Goal: Task Accomplishment & Management: Complete application form

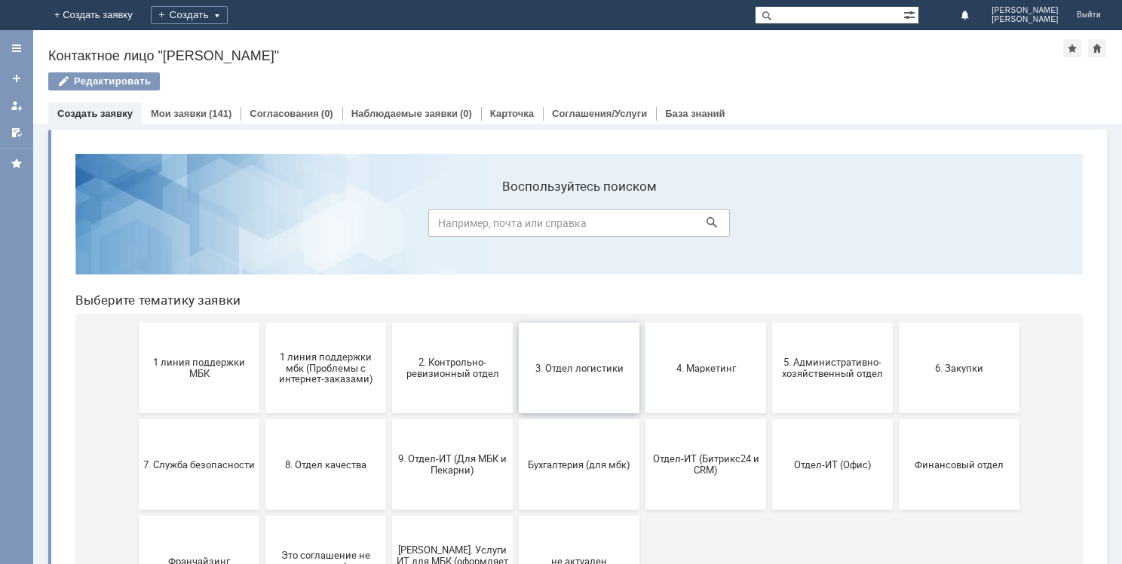
click at [584, 360] on button "3. Отдел логистики" at bounding box center [579, 368] width 121 height 90
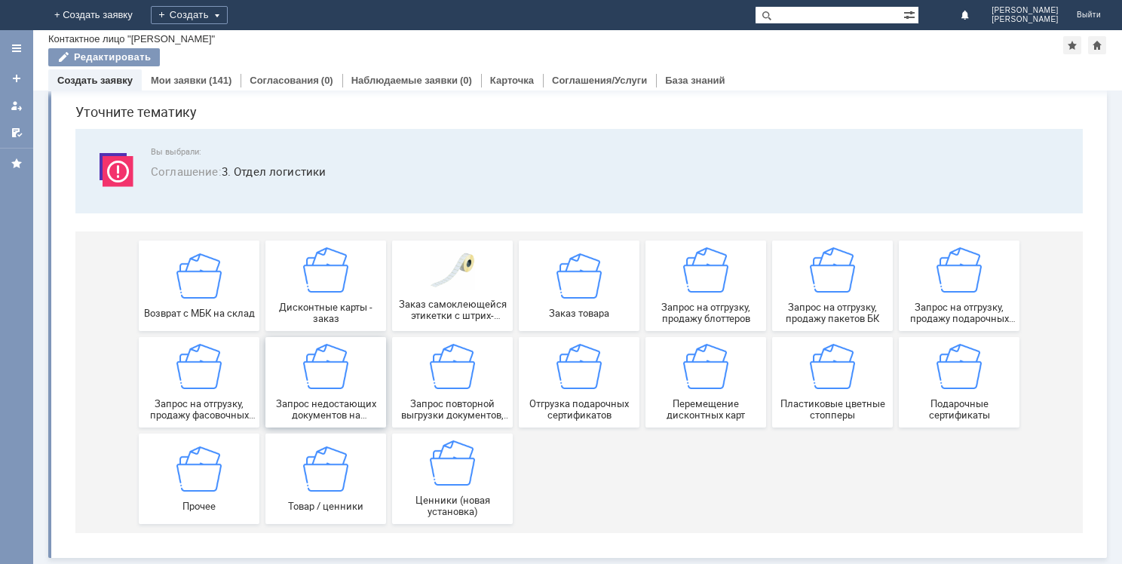
scroll to position [51, 0]
click at [327, 293] on div "Дисконтные карты - заказ" at bounding box center [326, 285] width 112 height 77
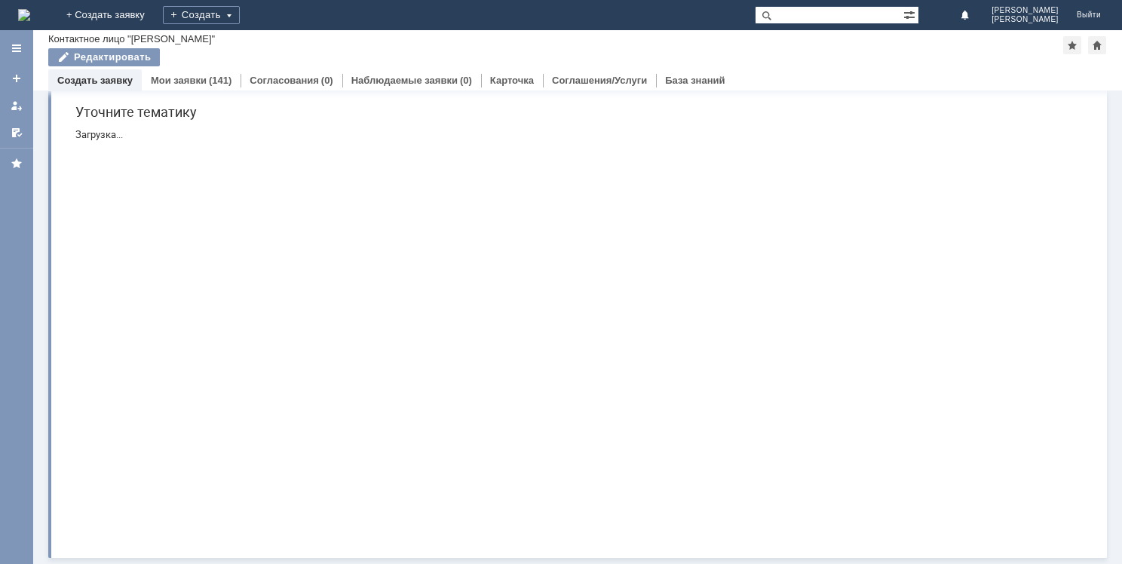
scroll to position [0, 0]
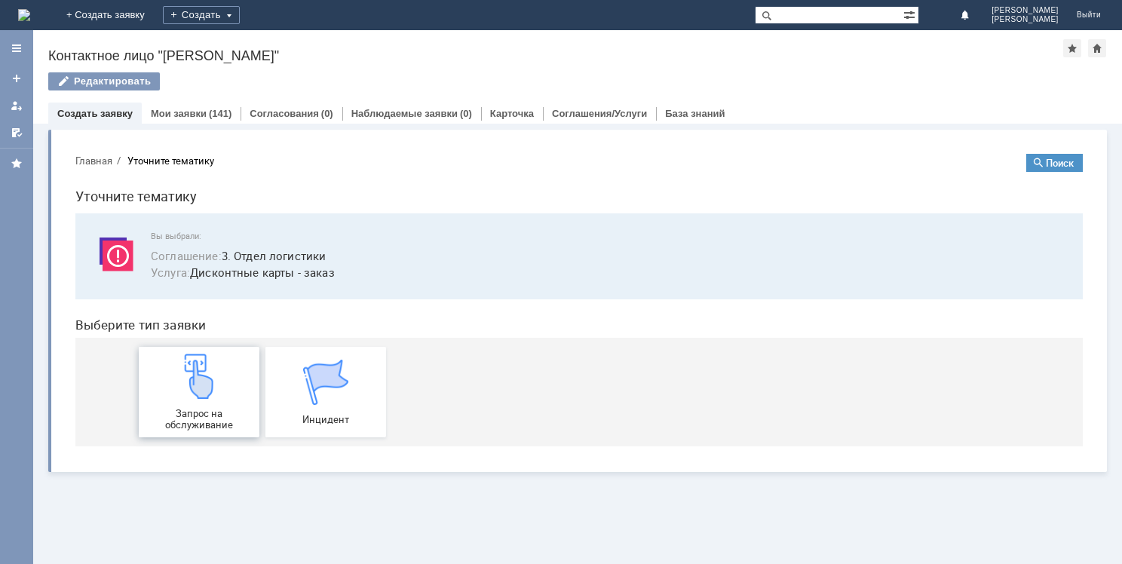
click at [224, 394] on div "Запрос на обслуживание" at bounding box center [199, 392] width 112 height 77
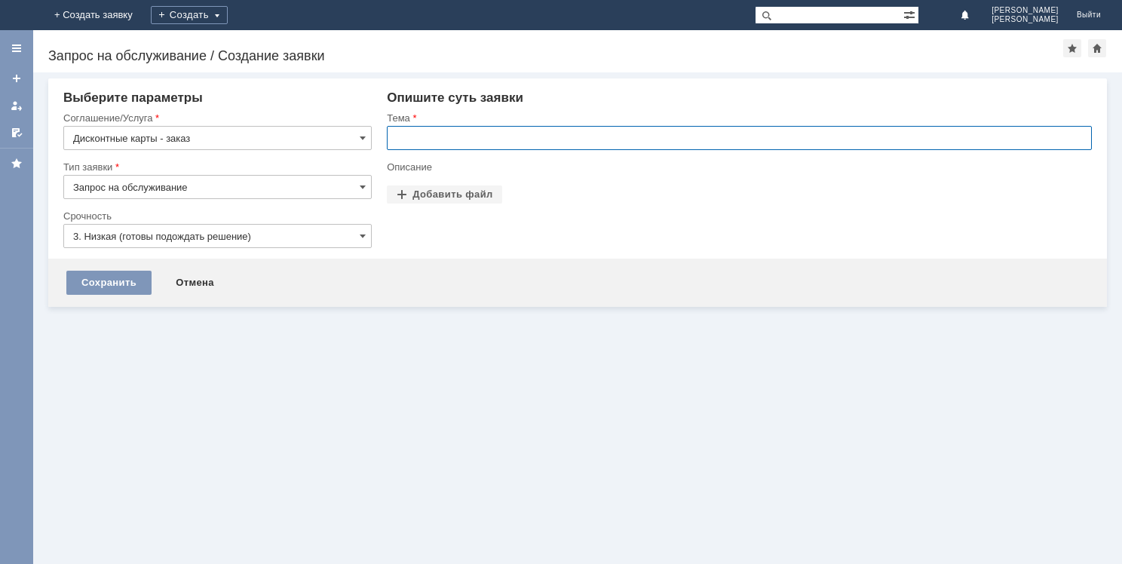
click at [439, 133] on input "text" at bounding box center [739, 138] width 705 height 24
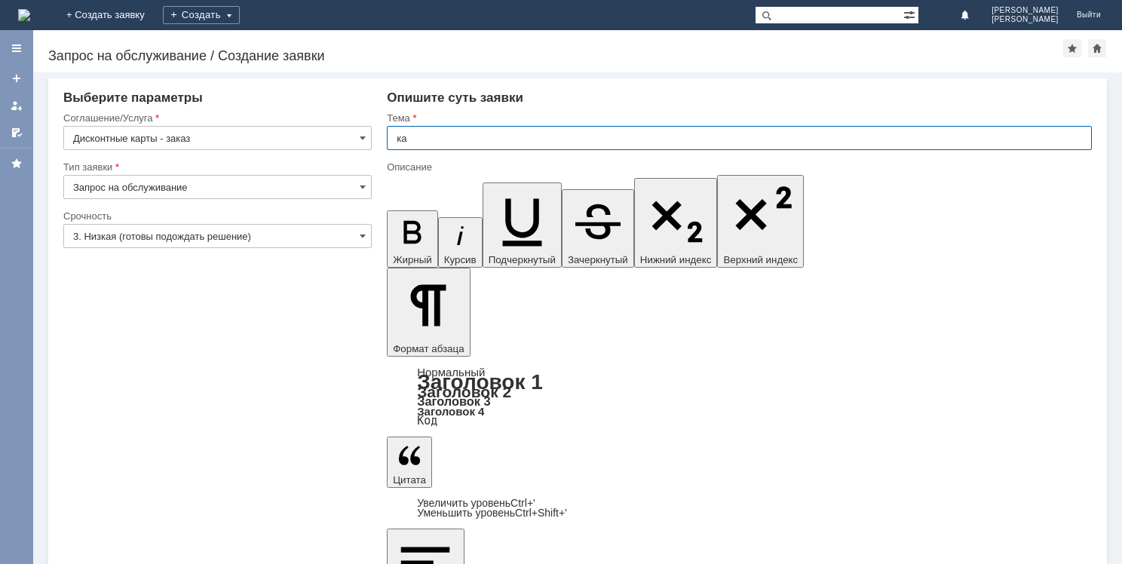
type input "к"
type input "Х"
type input "Щ"
type input "Заказ дисконтных карт на МБК"
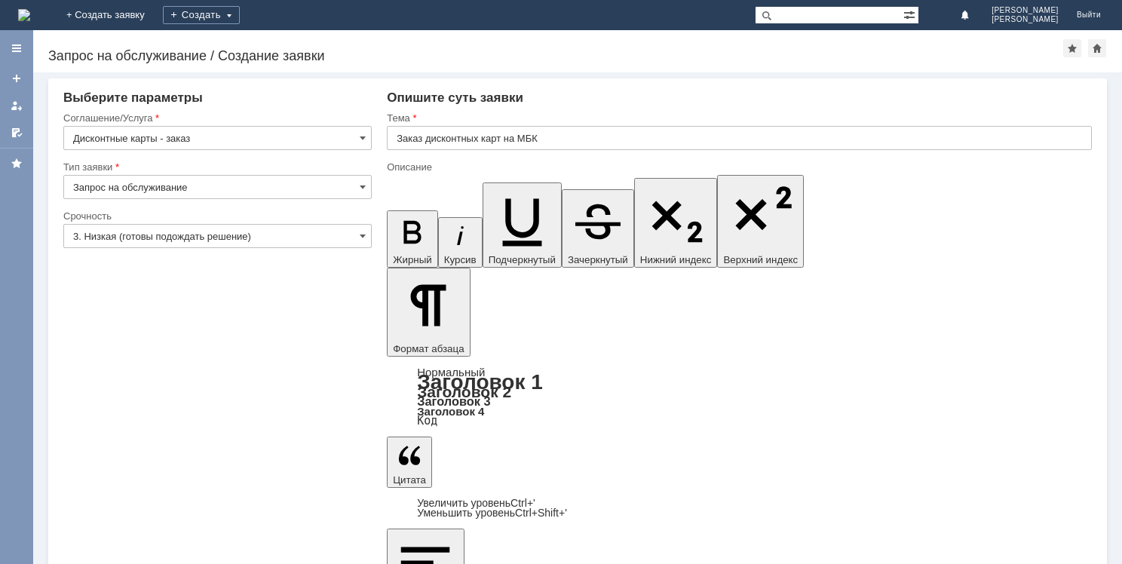
click at [287, 237] on input "3. Низкая (готовы подождать решение)" at bounding box center [217, 236] width 308 height 24
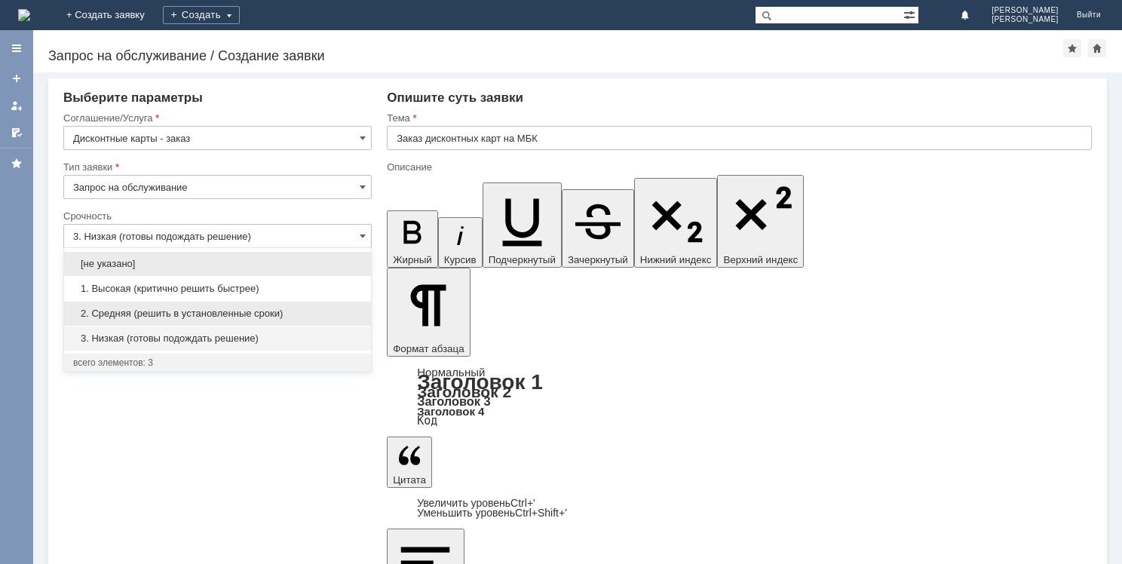
click at [259, 315] on span "2. Средняя (решить в установленные сроки)" at bounding box center [217, 314] width 289 height 12
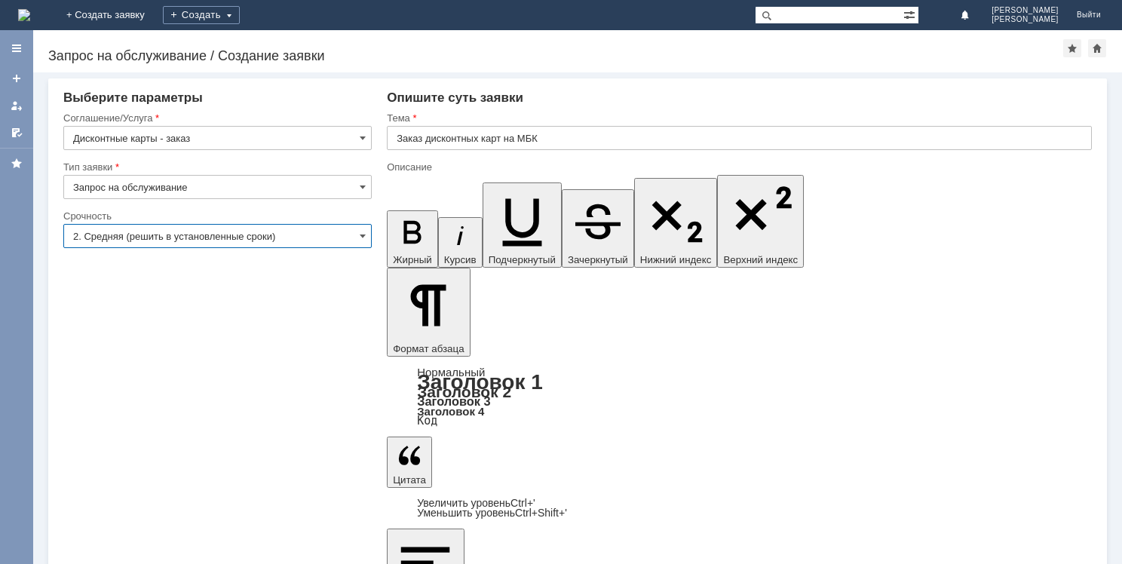
type input "2. Средняя (решить в установленные сроки)"
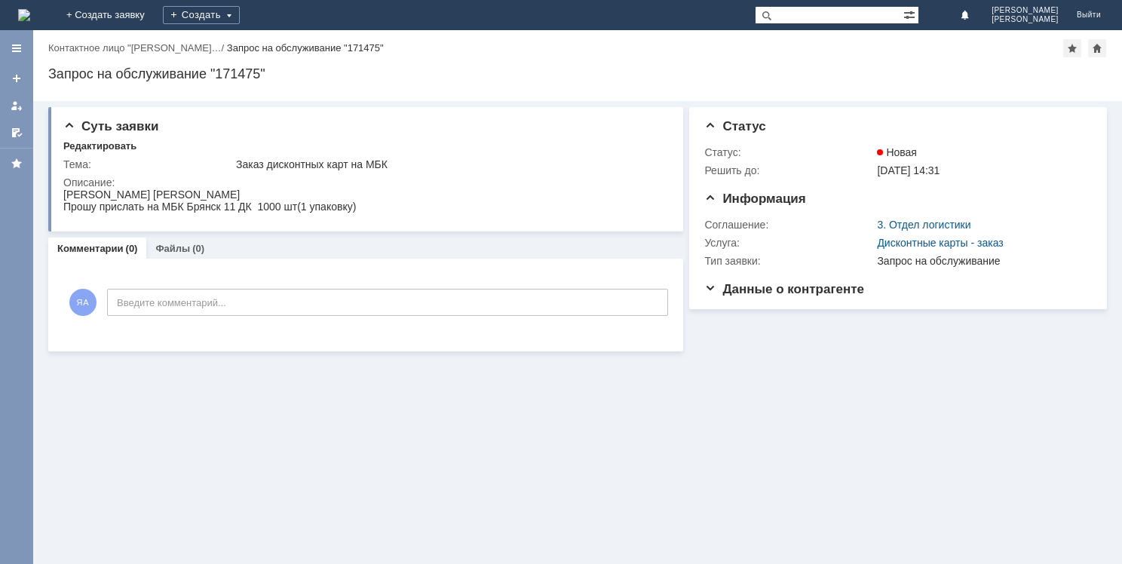
click at [30, 20] on img at bounding box center [24, 15] width 12 height 12
